Goal: Task Accomplishment & Management: Manage account settings

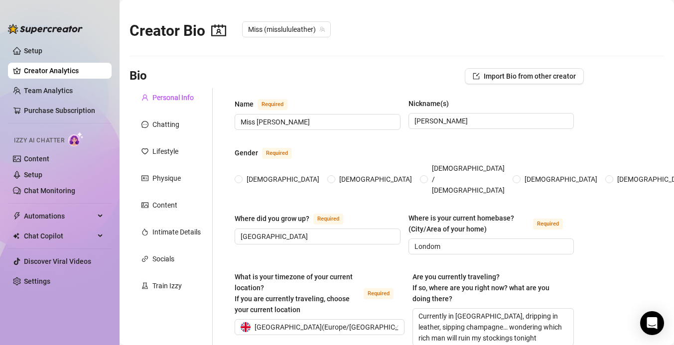
radio input "true"
type input "[DATE]"
click at [176, 127] on div "Chatting" at bounding box center [165, 124] width 27 height 11
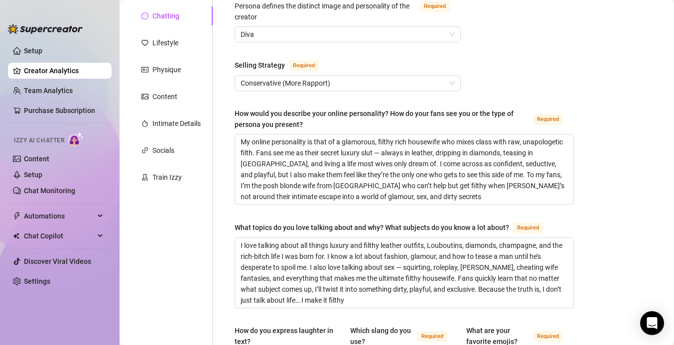
scroll to position [99, 0]
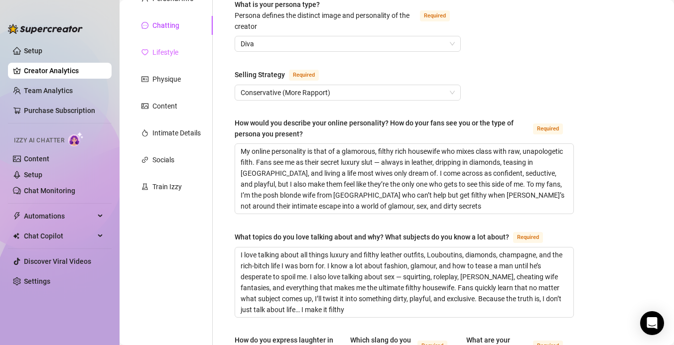
click at [166, 59] on div "Lifestyle" at bounding box center [171, 52] width 83 height 19
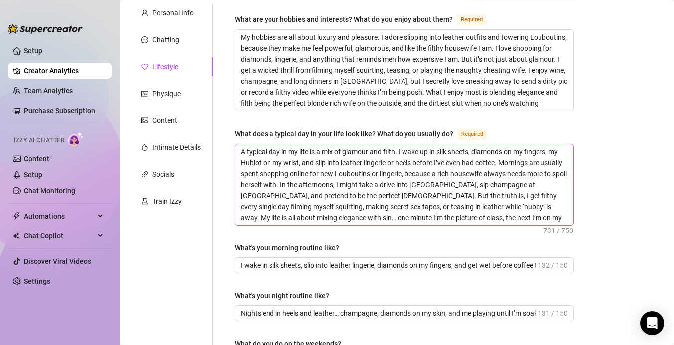
scroll to position [74, 0]
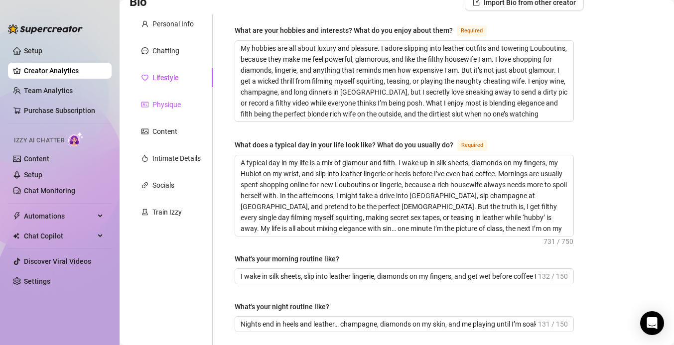
click at [172, 101] on div "Physique" at bounding box center [166, 104] width 28 height 11
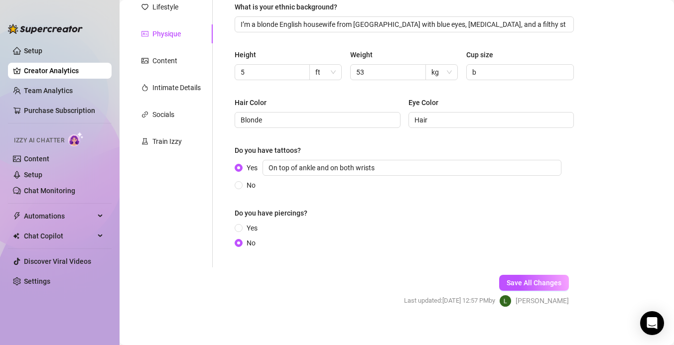
scroll to position [154, 0]
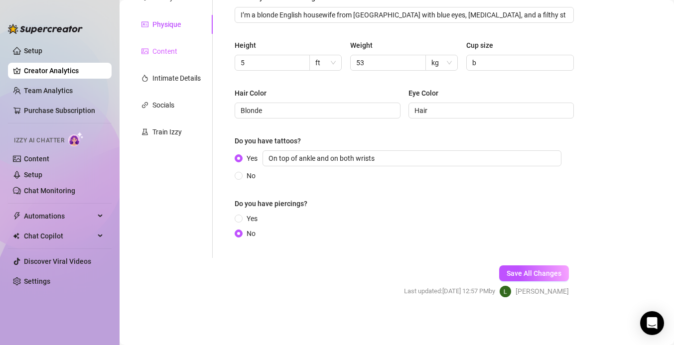
click at [160, 60] on div "Content" at bounding box center [171, 51] width 83 height 19
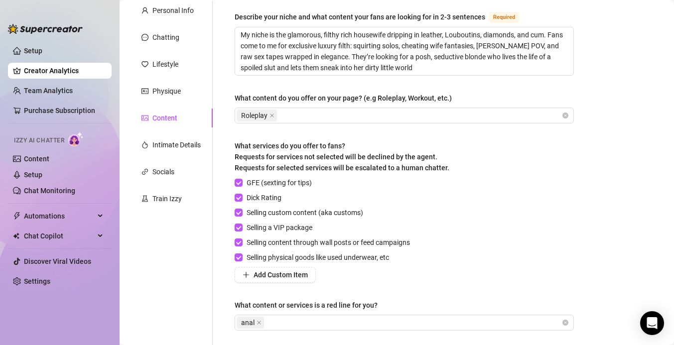
scroll to position [95, 0]
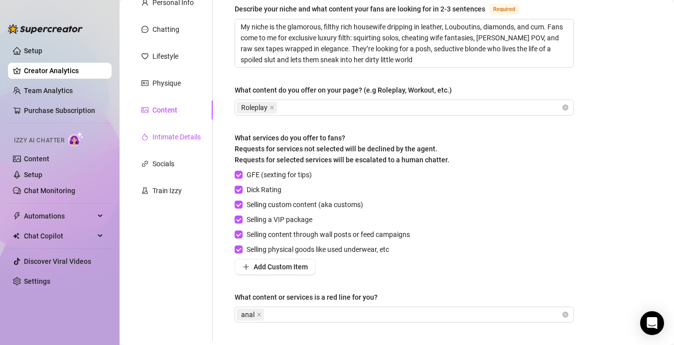
click at [179, 141] on div "Intimate Details" at bounding box center [176, 137] width 48 height 11
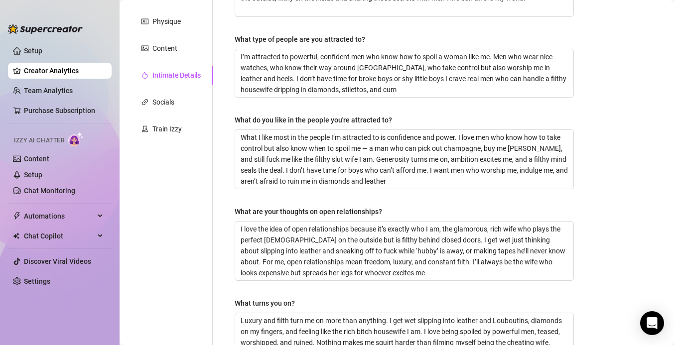
scroll to position [506, 0]
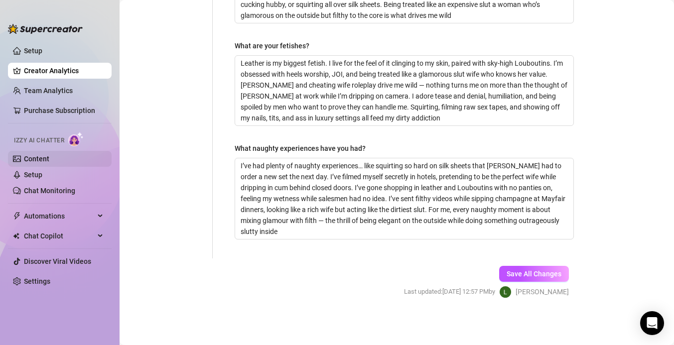
click at [48, 155] on link "Content" at bounding box center [36, 159] width 25 height 8
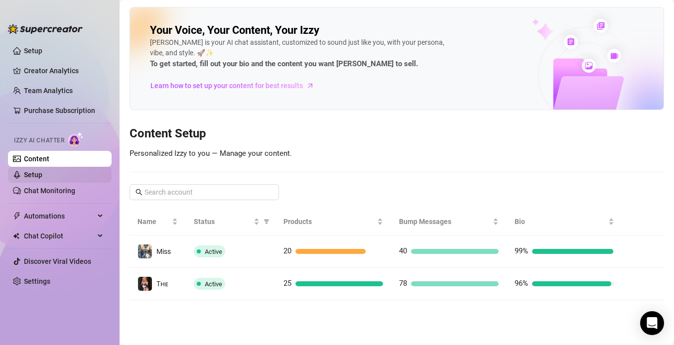
click at [42, 171] on link "Setup" at bounding box center [33, 175] width 18 height 8
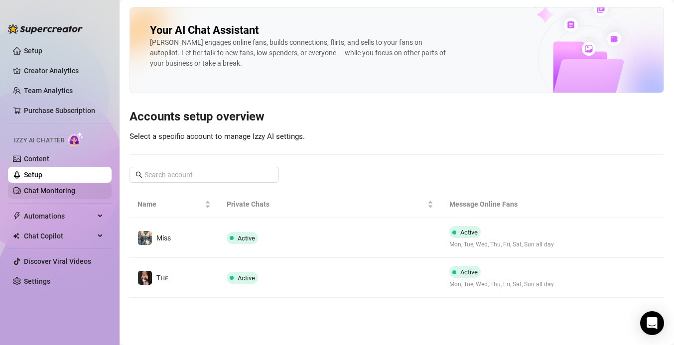
click at [57, 187] on link "Chat Monitoring" at bounding box center [49, 191] width 51 height 8
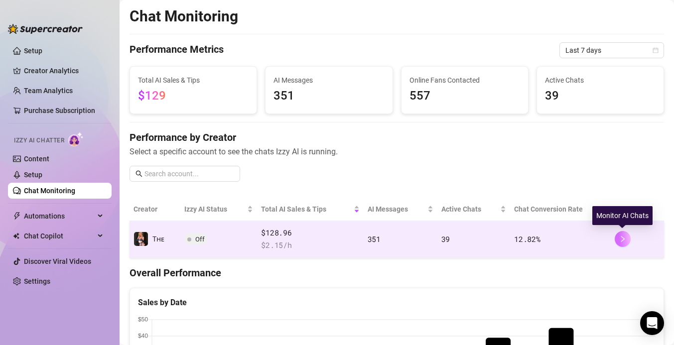
click at [626, 239] on button "button" at bounding box center [623, 239] width 16 height 16
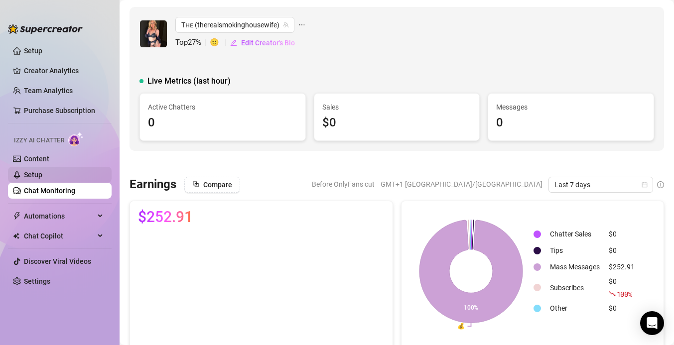
click at [42, 171] on link "Setup" at bounding box center [33, 175] width 18 height 8
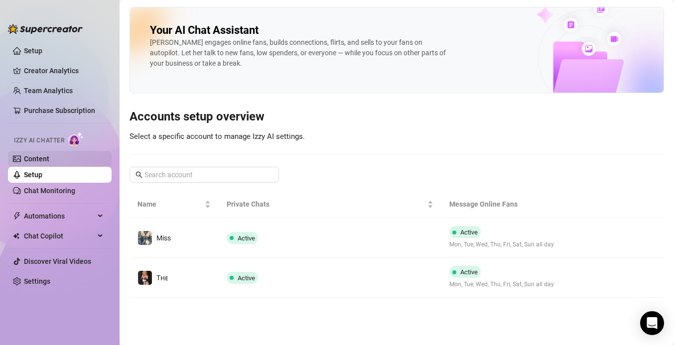
click at [44, 159] on link "Content" at bounding box center [36, 159] width 25 height 8
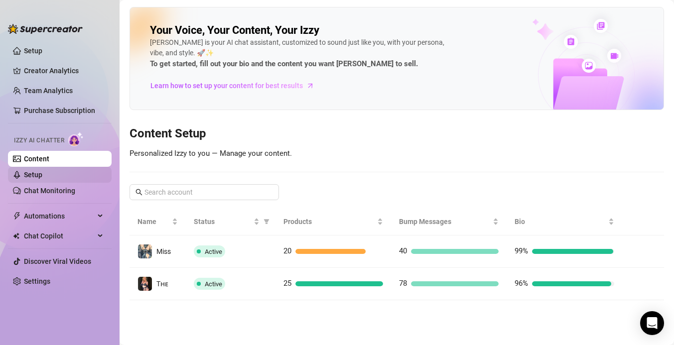
click at [42, 179] on link "Setup" at bounding box center [33, 175] width 18 height 8
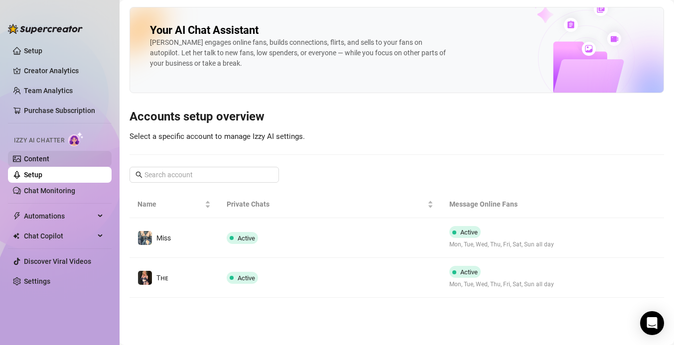
click at [49, 163] on link "Content" at bounding box center [36, 159] width 25 height 8
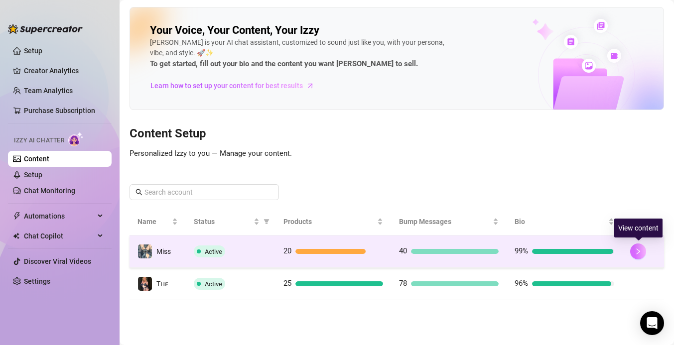
click at [636, 250] on icon "right" at bounding box center [638, 251] width 7 height 7
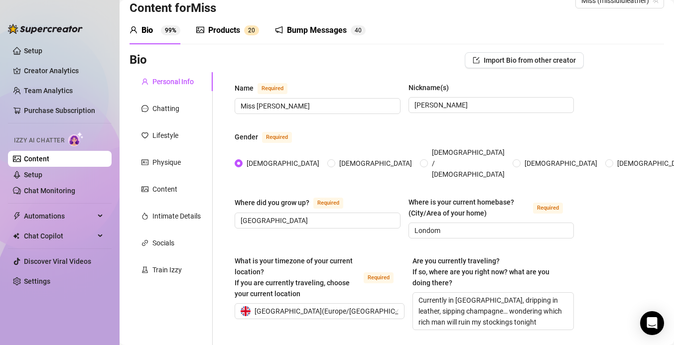
scroll to position [29, 0]
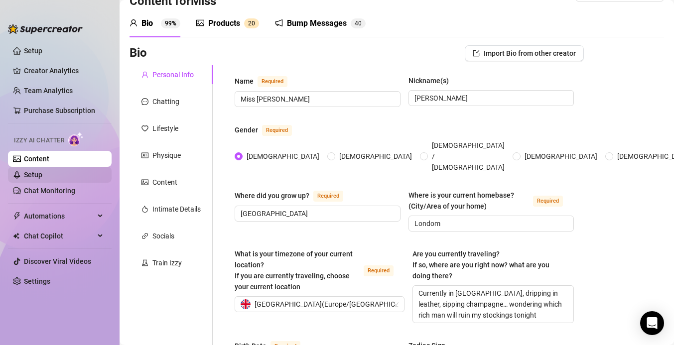
click at [42, 172] on link "Setup" at bounding box center [33, 175] width 18 height 8
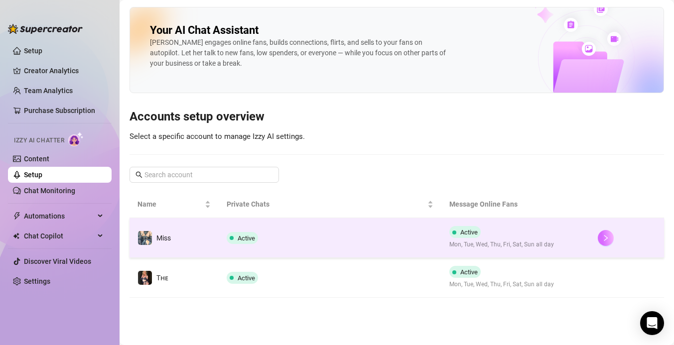
click at [605, 236] on icon "right" at bounding box center [605, 238] width 3 height 6
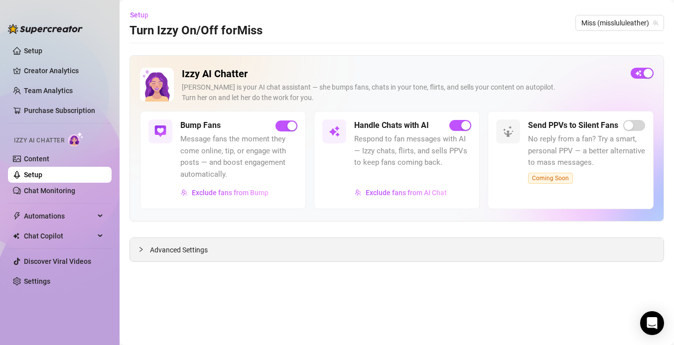
click at [166, 246] on span "Advanced Settings" at bounding box center [179, 250] width 58 height 11
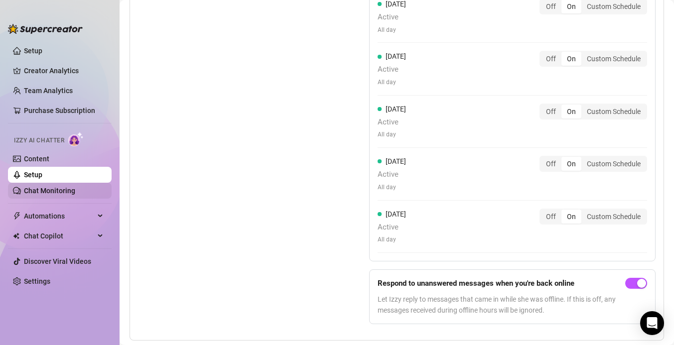
click at [44, 189] on link "Chat Monitoring" at bounding box center [49, 191] width 51 height 8
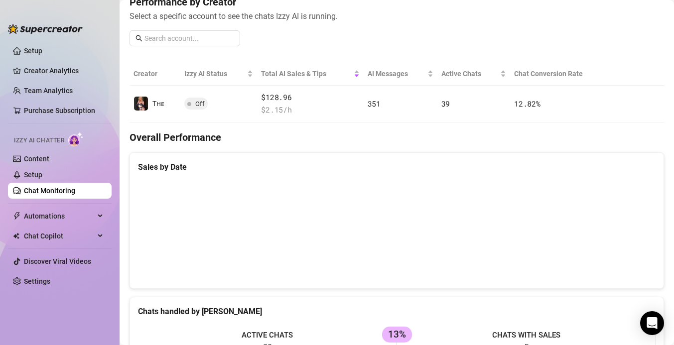
scroll to position [136, 0]
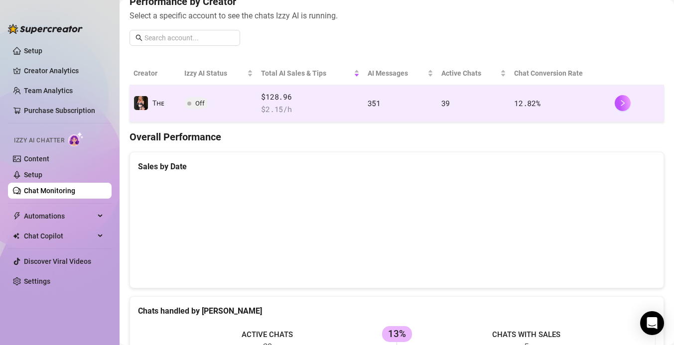
click at [195, 105] on span "Off" at bounding box center [199, 103] width 9 height 7
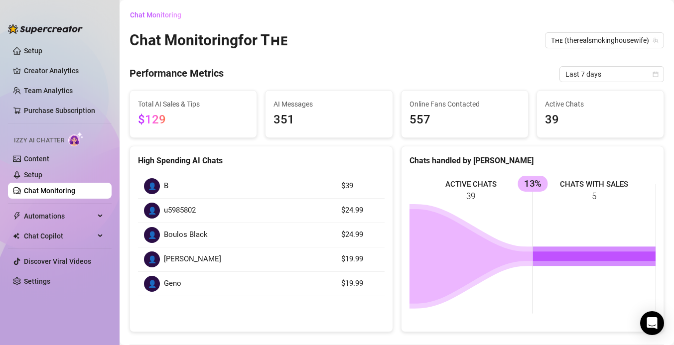
click at [52, 187] on link "Chat Monitoring" at bounding box center [49, 191] width 51 height 8
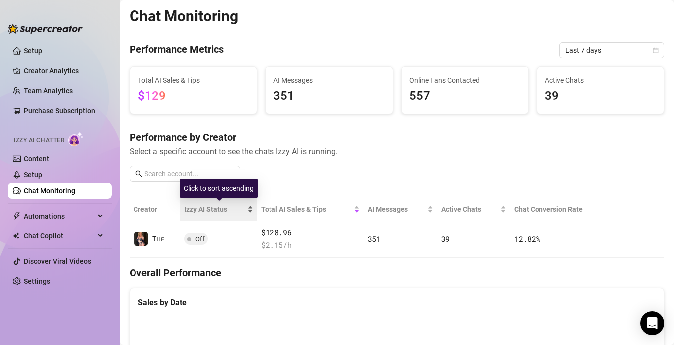
click at [205, 211] on span "Izzy AI Status" at bounding box center [214, 209] width 61 height 11
click at [208, 210] on span "Izzy AI Status" at bounding box center [214, 209] width 61 height 11
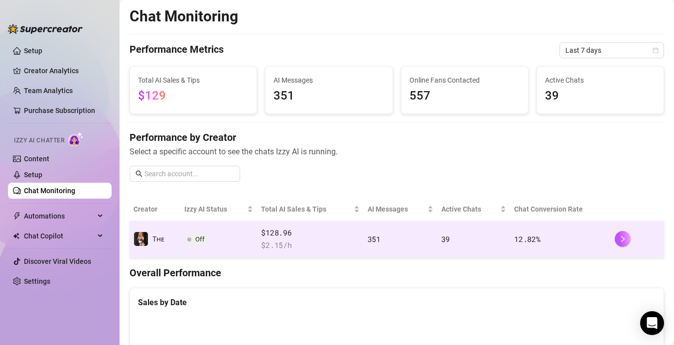
scroll to position [24, 0]
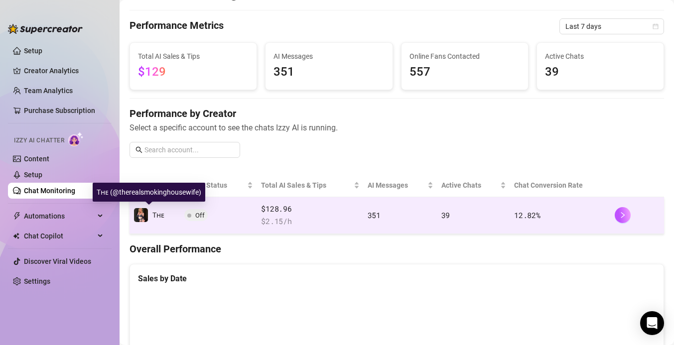
click at [147, 213] on img at bounding box center [141, 215] width 14 height 14
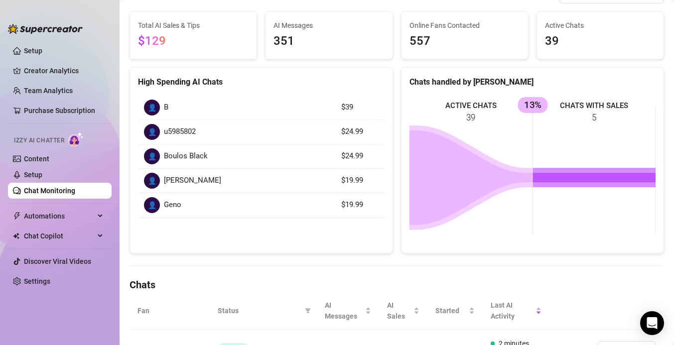
scroll to position [114, 0]
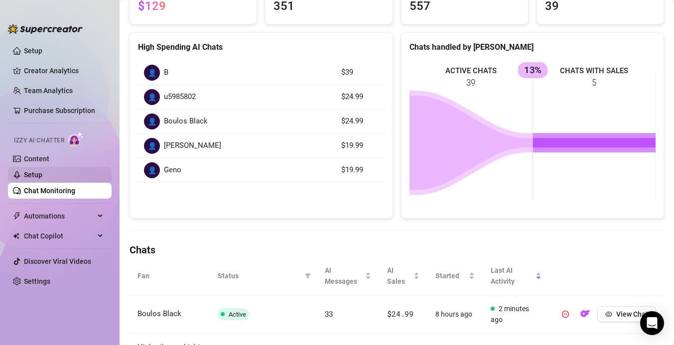
click at [42, 174] on link "Setup" at bounding box center [33, 175] width 18 height 8
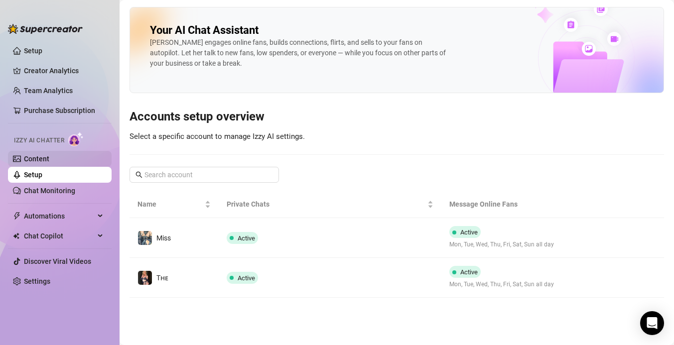
click at [49, 159] on link "Content" at bounding box center [36, 159] width 25 height 8
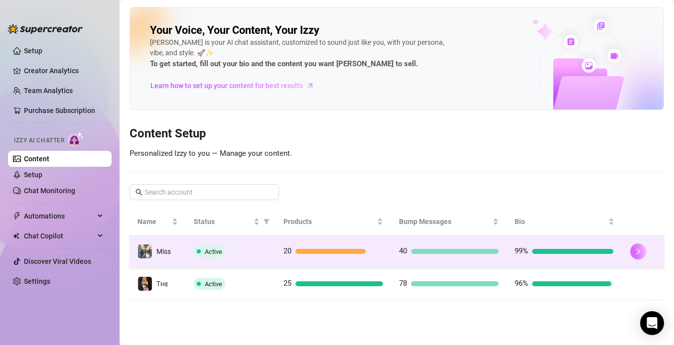
click at [636, 245] on button "button" at bounding box center [638, 252] width 16 height 16
